Goal: Task Accomplishment & Management: Use online tool/utility

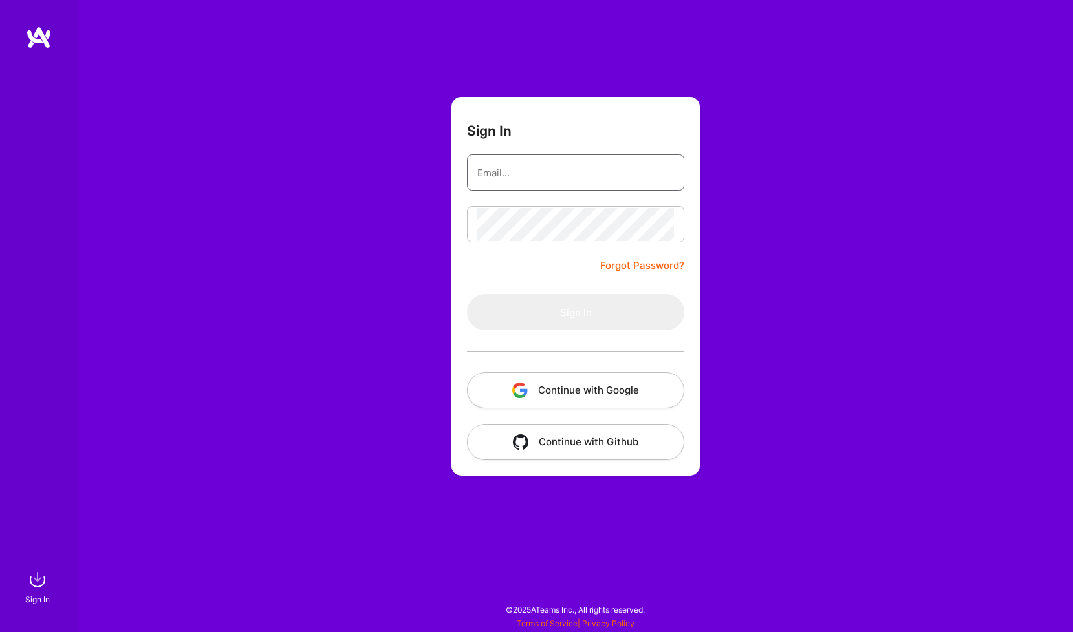
type input "[EMAIL_ADDRESS][DOMAIN_NAME]"
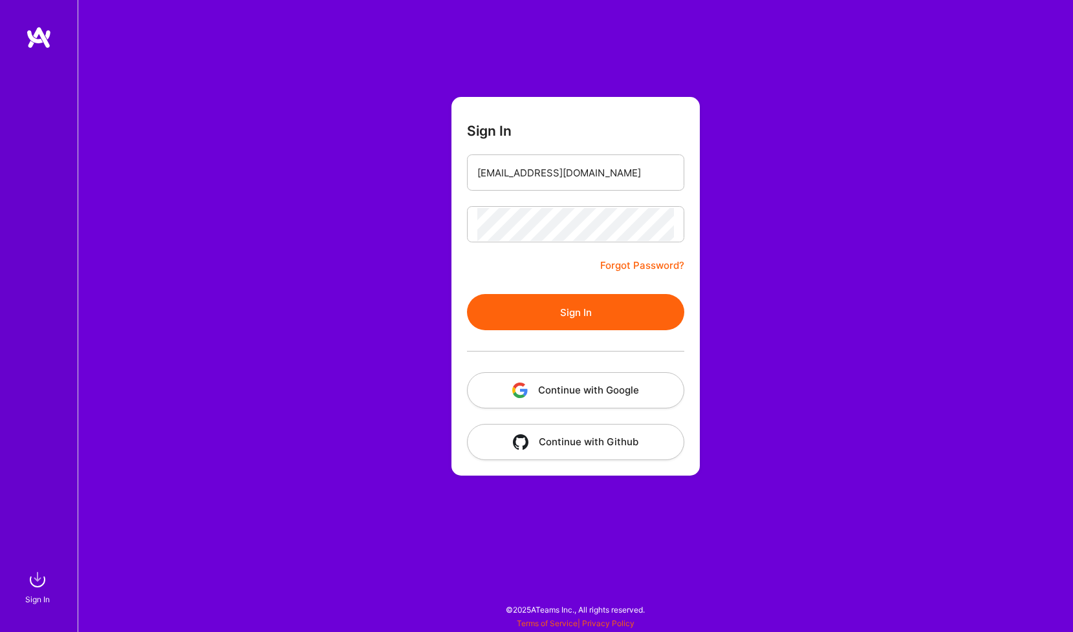
click at [621, 307] on button "Sign In" at bounding box center [575, 312] width 217 height 36
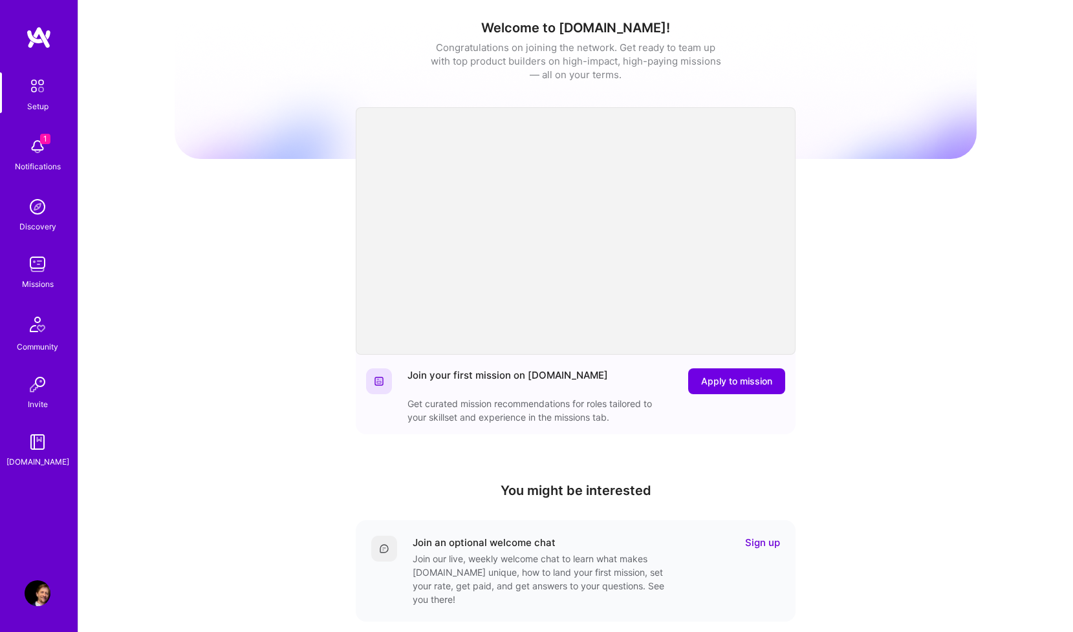
click at [37, 264] on img at bounding box center [38, 264] width 26 height 26
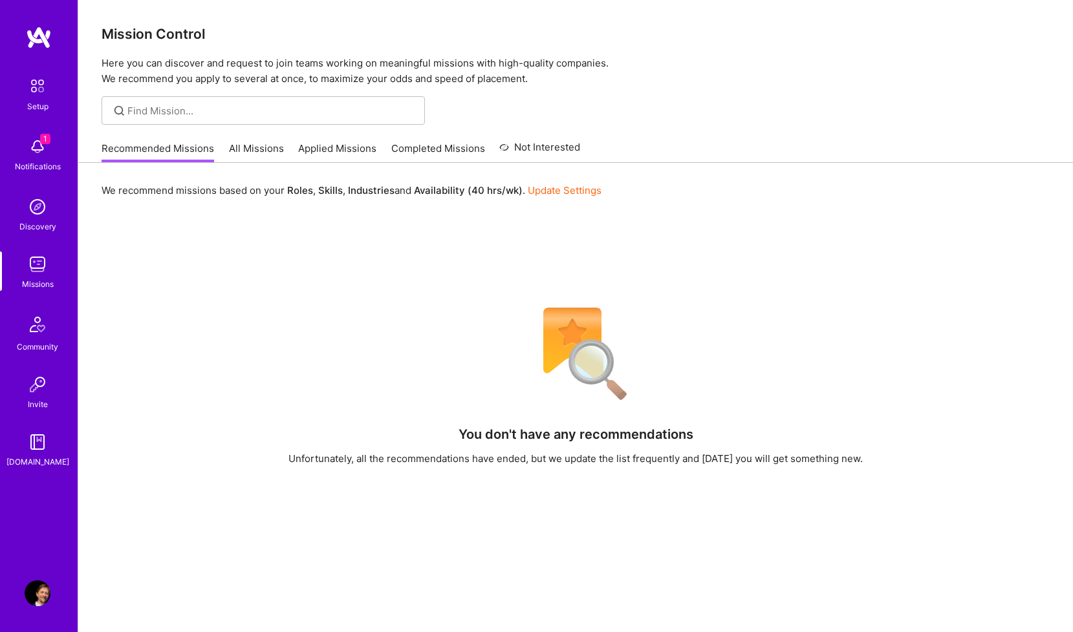
click at [264, 149] on link "All Missions" at bounding box center [256, 152] width 55 height 21
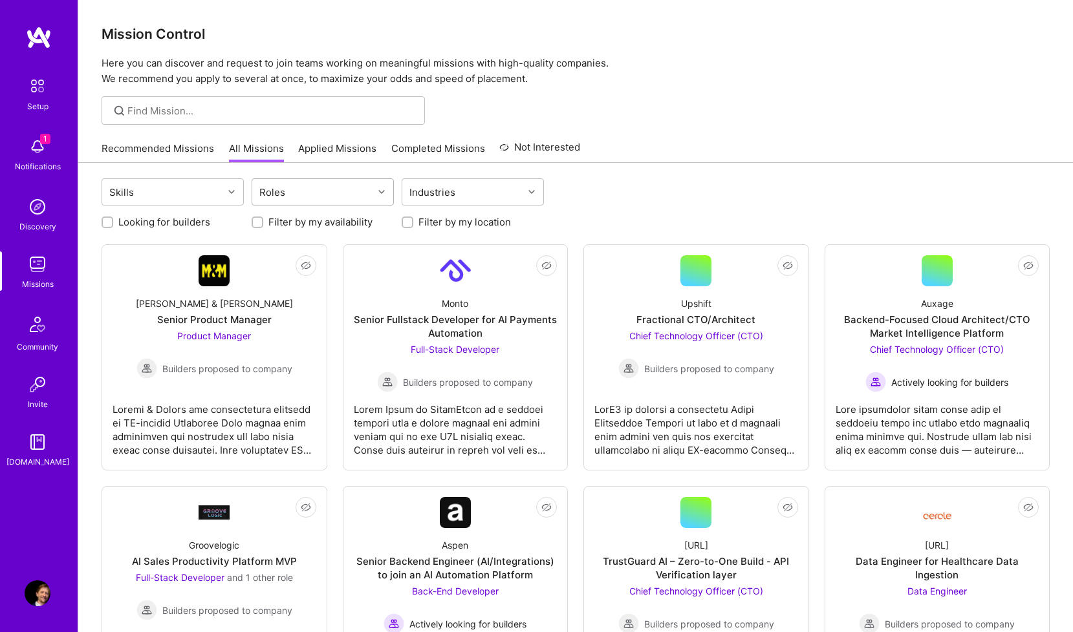
click at [365, 195] on div "Roles" at bounding box center [312, 192] width 121 height 26
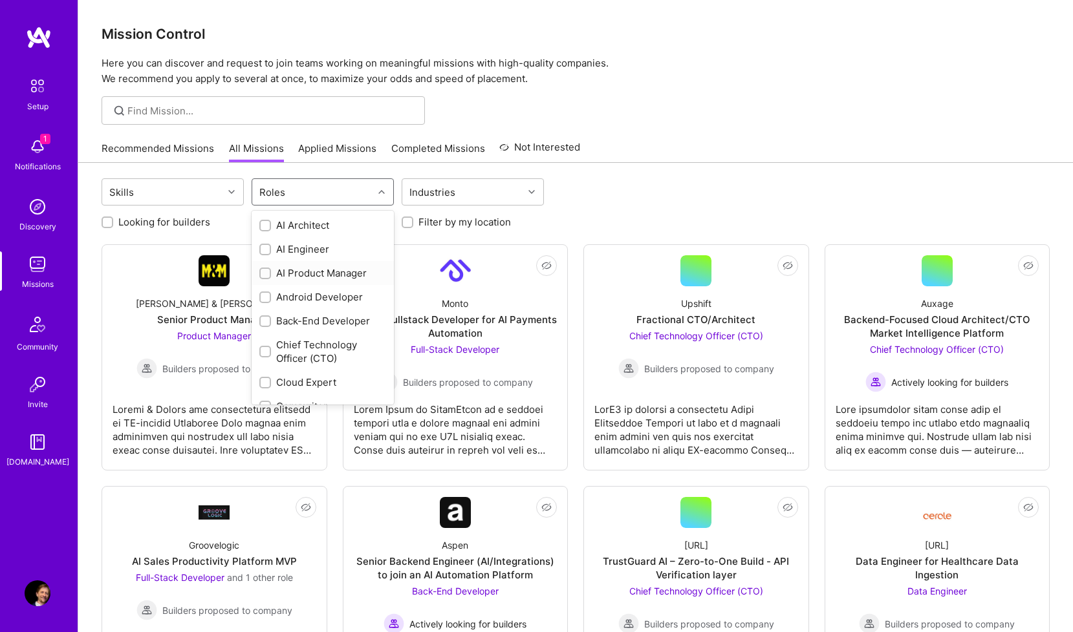
click at [335, 276] on div "AI Product Manager" at bounding box center [322, 273] width 127 height 14
checkbox input "true"
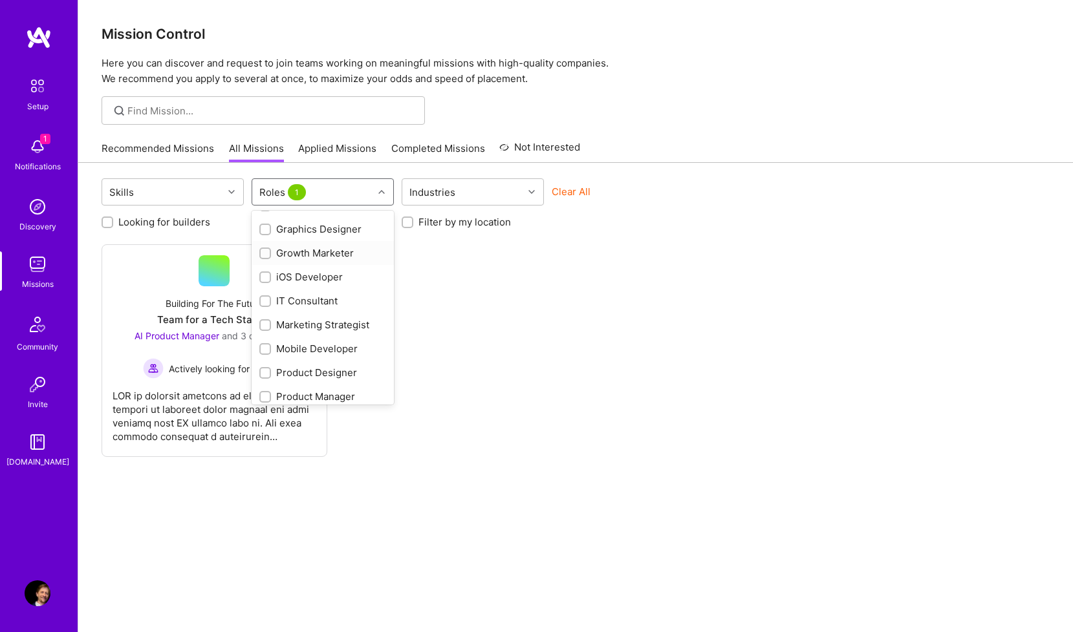
scroll to position [408, 0]
click at [324, 344] on div "Product Manager" at bounding box center [322, 347] width 127 height 14
checkbox input "true"
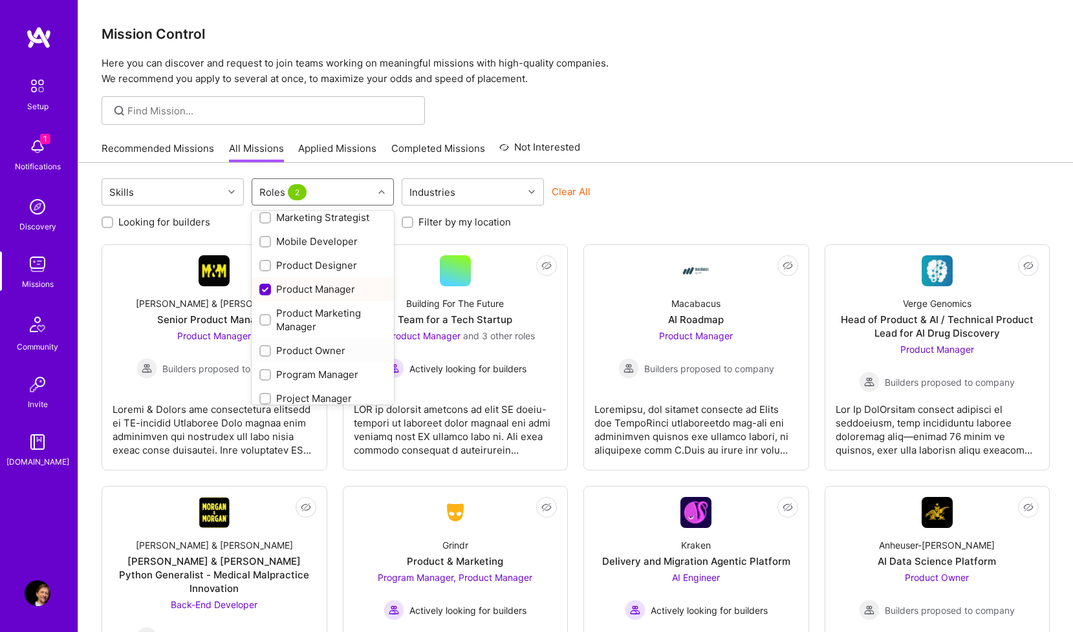
click at [326, 350] on div "Product Owner" at bounding box center [322, 351] width 127 height 14
checkbox input "true"
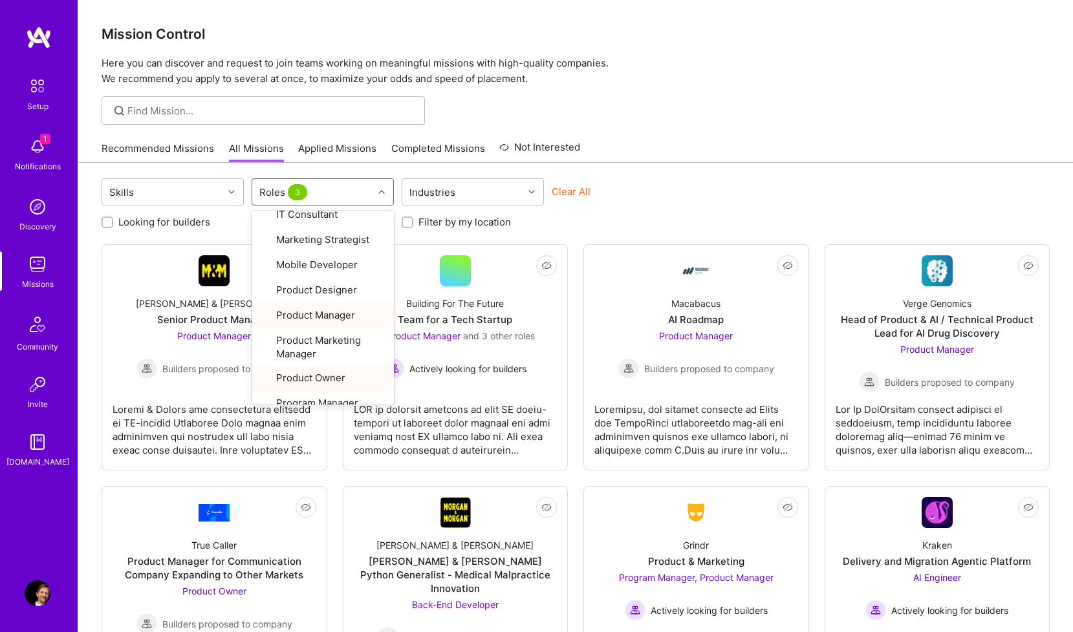
click at [683, 156] on div "Recommended Missions All Missions Applied Missions Completed Missions Not Inter…" at bounding box center [576, 148] width 948 height 28
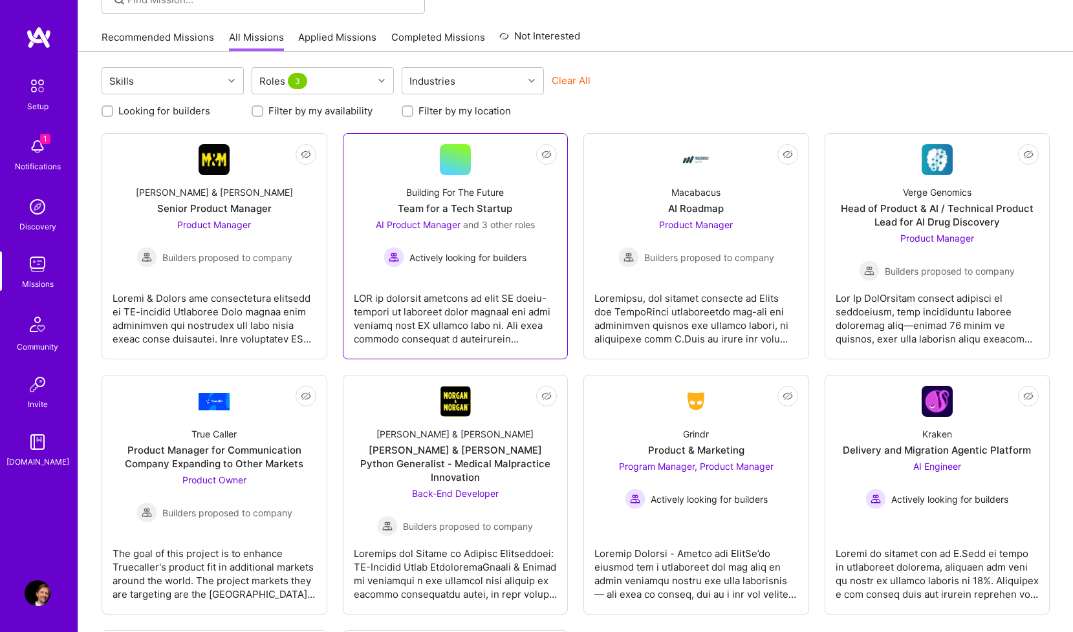
scroll to position [114, 0]
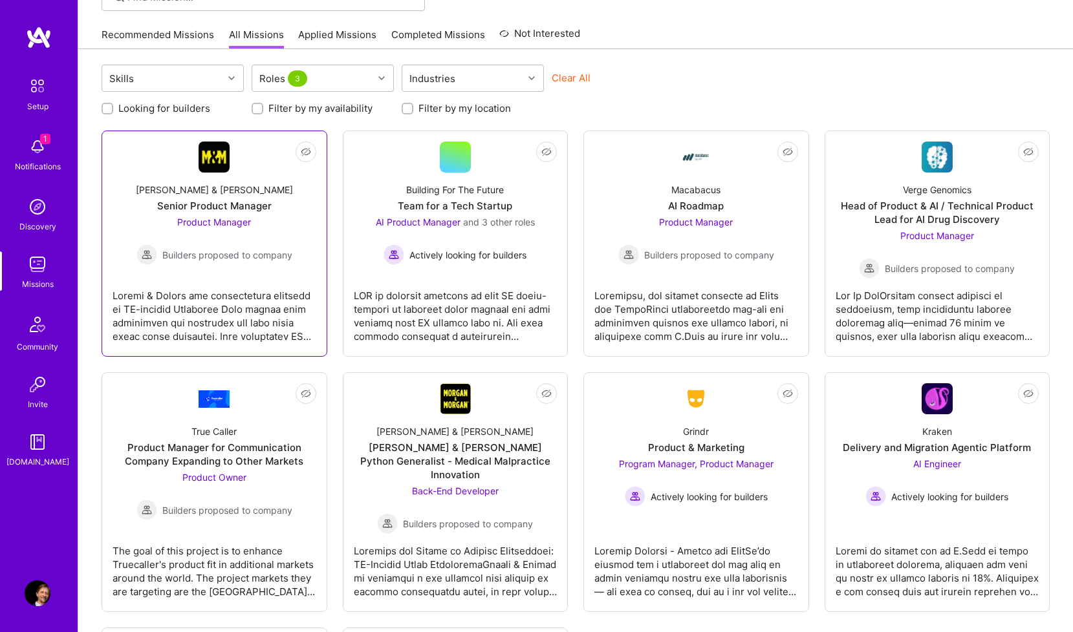
click at [239, 286] on div at bounding box center [214, 311] width 204 height 65
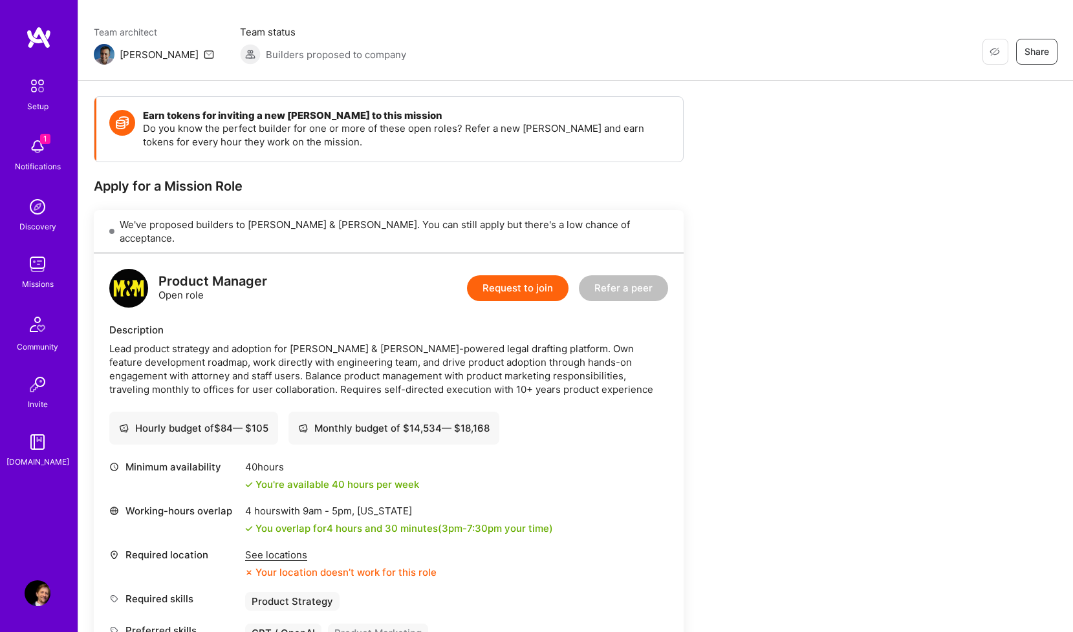
scroll to position [133, 0]
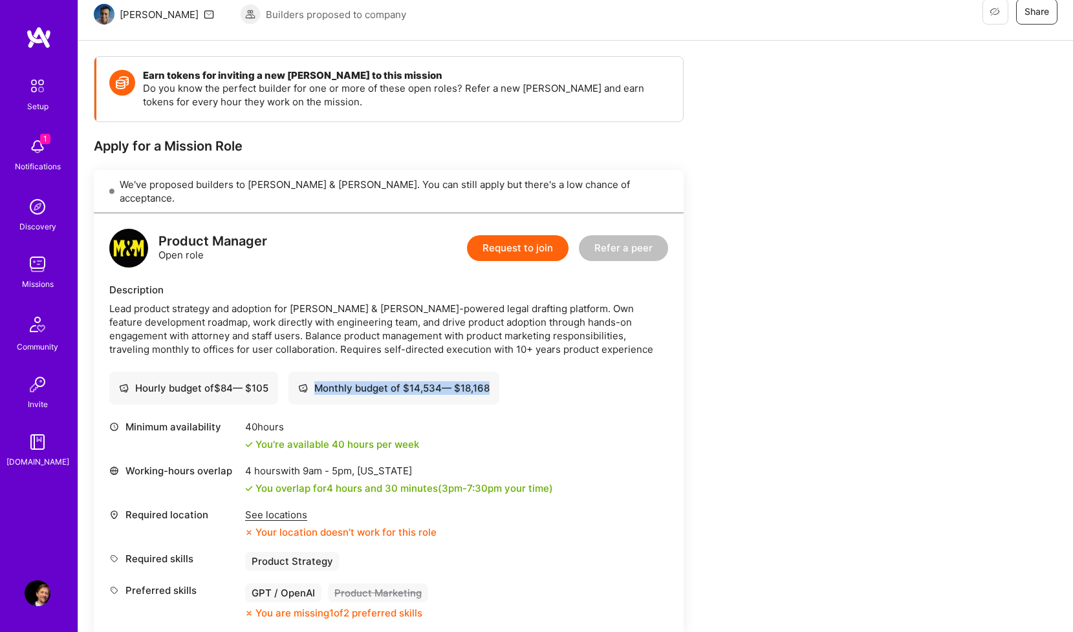
drag, startPoint x: 495, startPoint y: 371, endPoint x: 498, endPoint y: 383, distance: 12.7
click at [498, 383] on div "Monthly budget of $ 14,534 — $ 18,168" at bounding box center [393, 388] width 211 height 33
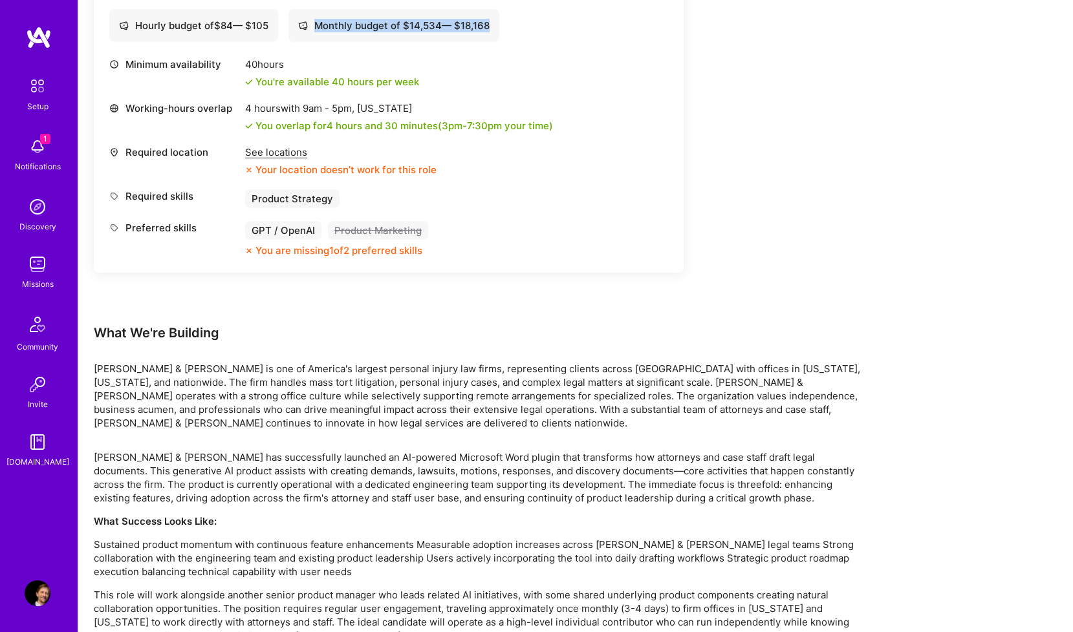
scroll to position [533, 0]
